Goal: Information Seeking & Learning: Learn about a topic

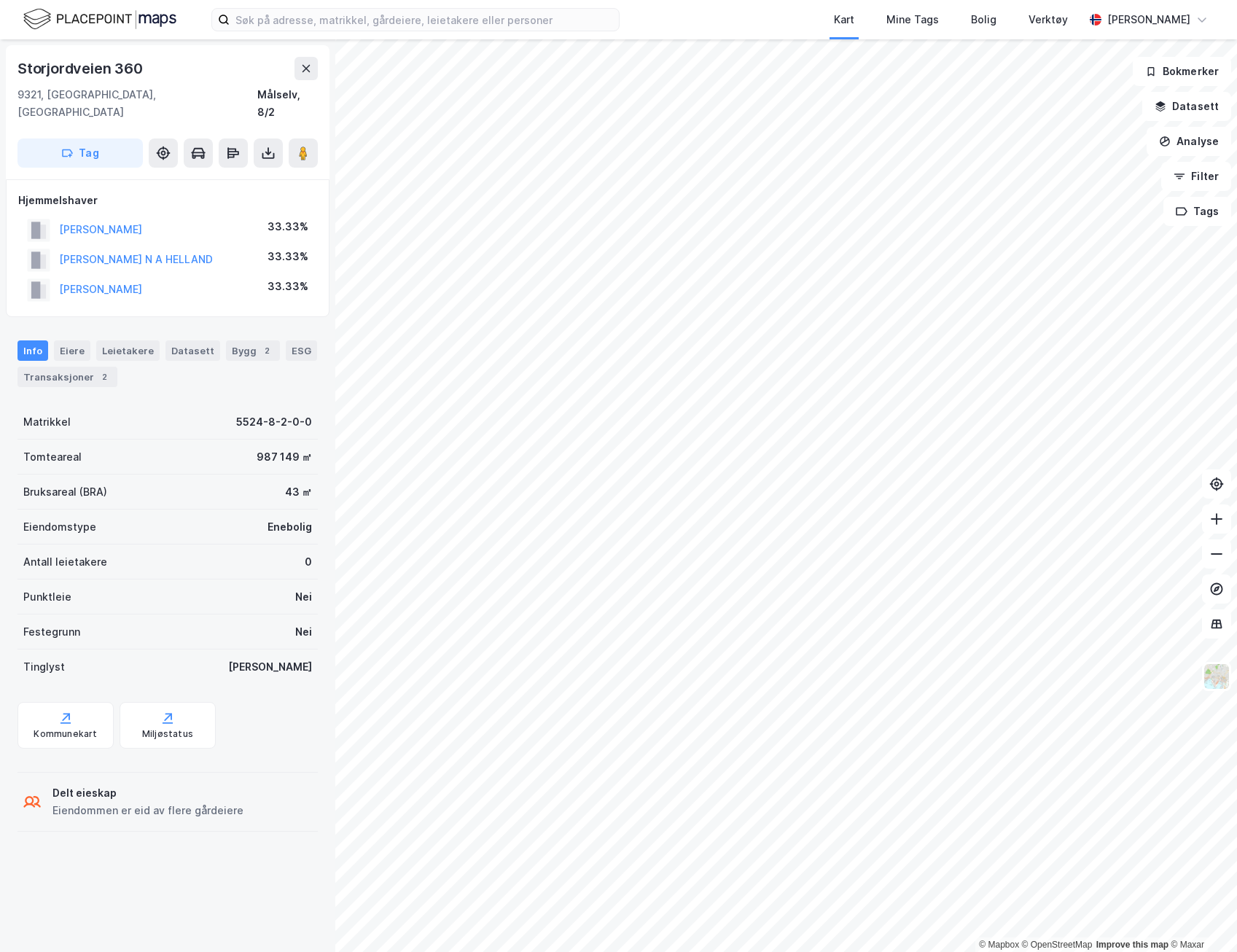
click at [288, 484] on div "© Mapbox © OpenStreetMap Improve this map © Maxar [STREET_ADDRESS], [GEOGRAPHIC…" at bounding box center [618, 496] width 1237 height 913
click at [81, 341] on div "Eiere" at bounding box center [71, 350] width 36 height 20
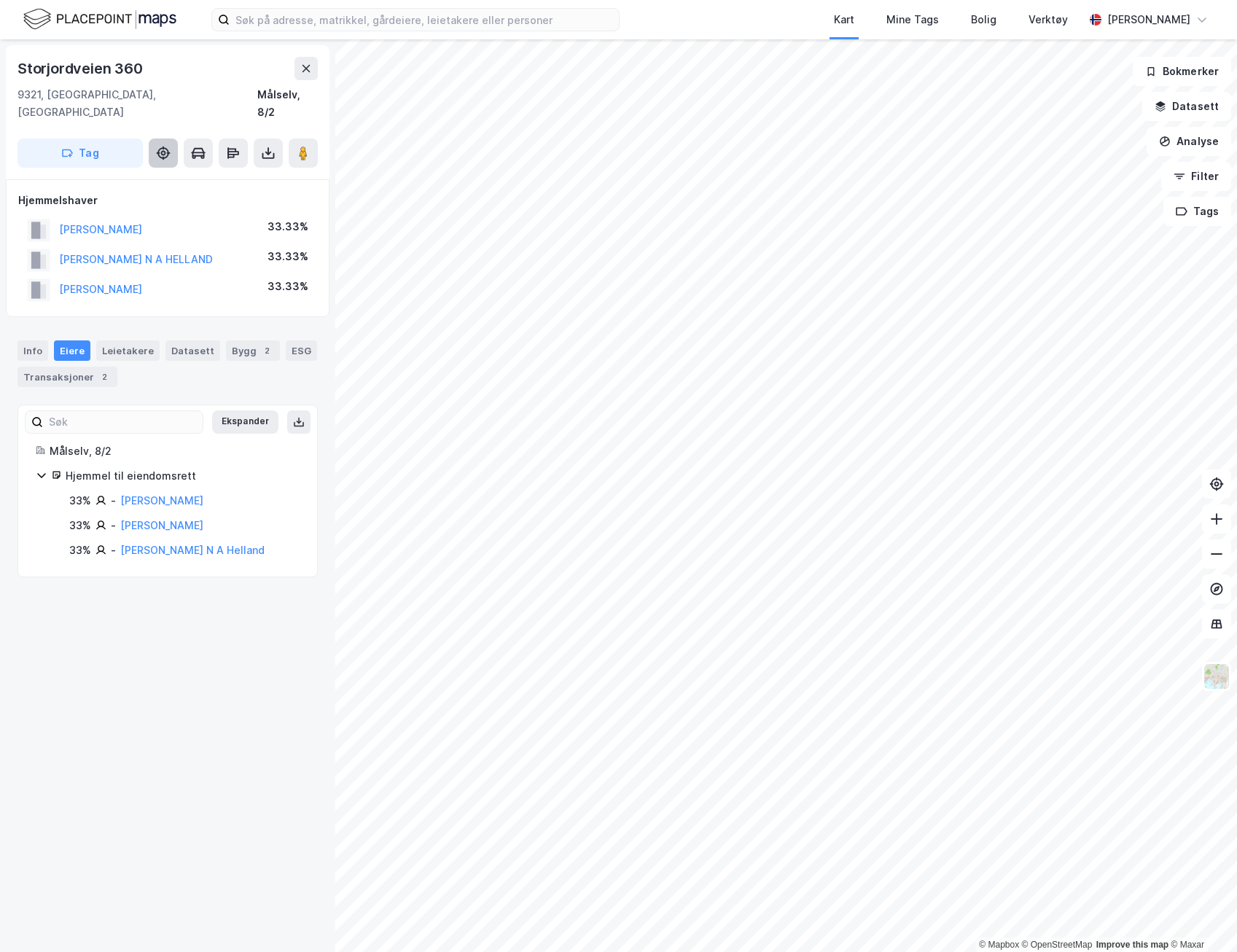
click at [157, 146] on icon at bounding box center [163, 153] width 15 height 15
click at [24, 341] on div "Info" at bounding box center [33, 350] width 31 height 20
